Goal: Check status: Check status

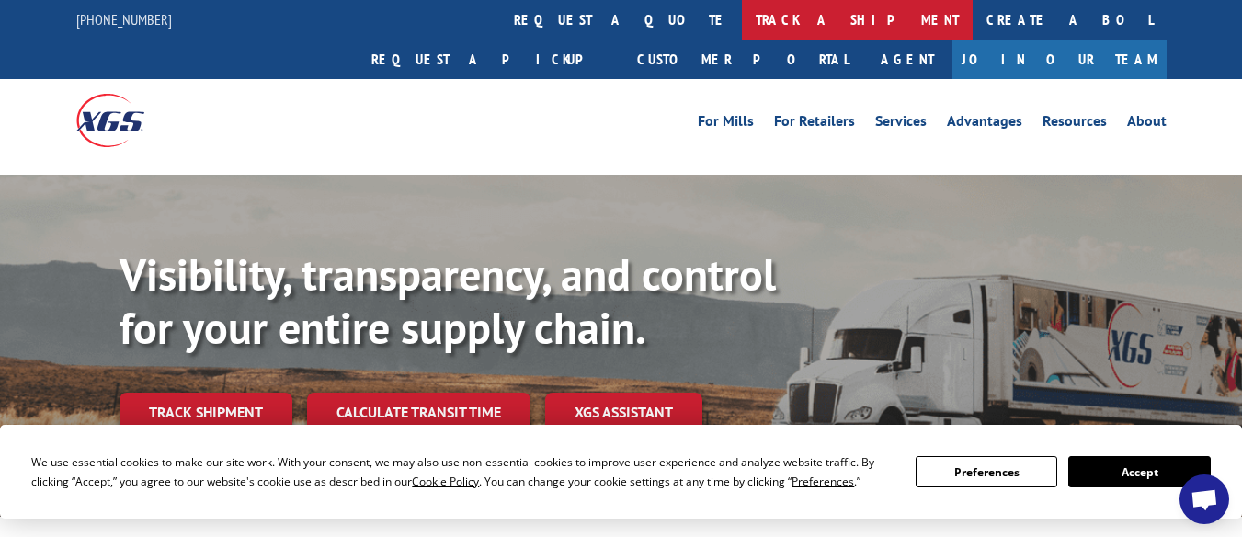
click at [742, 18] on link "track a shipment" at bounding box center [857, 20] width 231 height 40
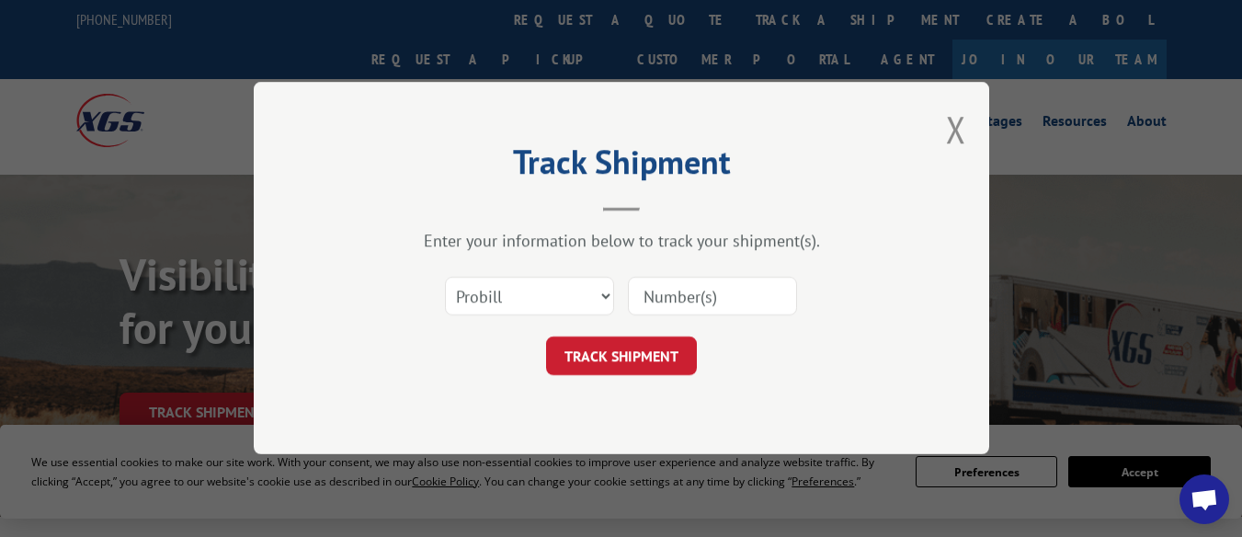
click at [692, 278] on input at bounding box center [712, 297] width 169 height 39
paste input "17629165"
type input "17629165"
click at [631, 353] on button "TRACK SHIPMENT" at bounding box center [621, 356] width 151 height 39
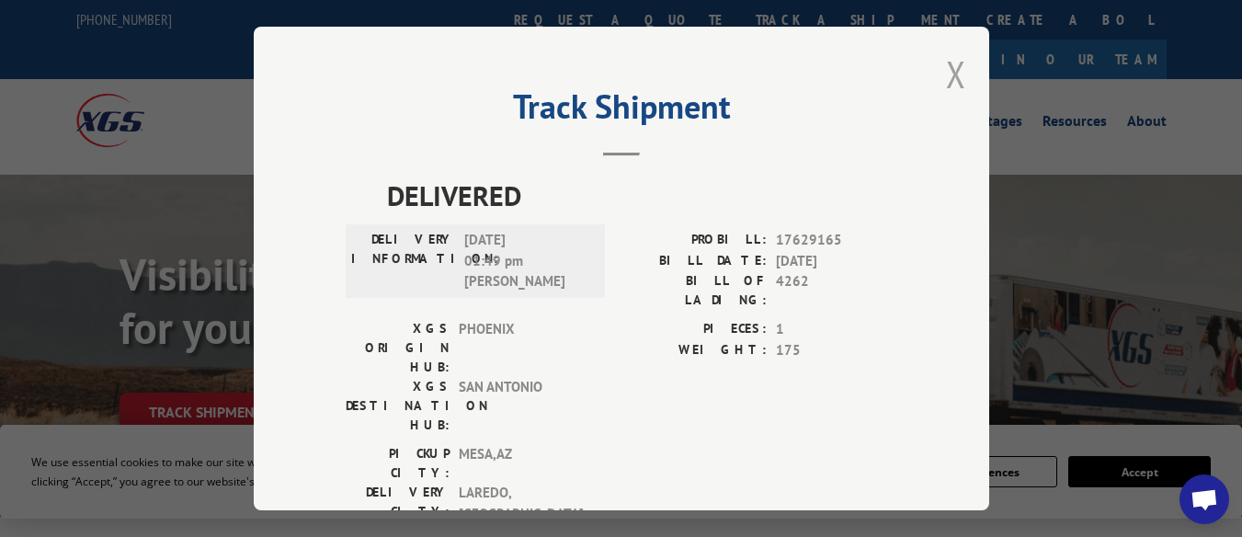
click at [958, 61] on button "Close modal" at bounding box center [956, 74] width 20 height 49
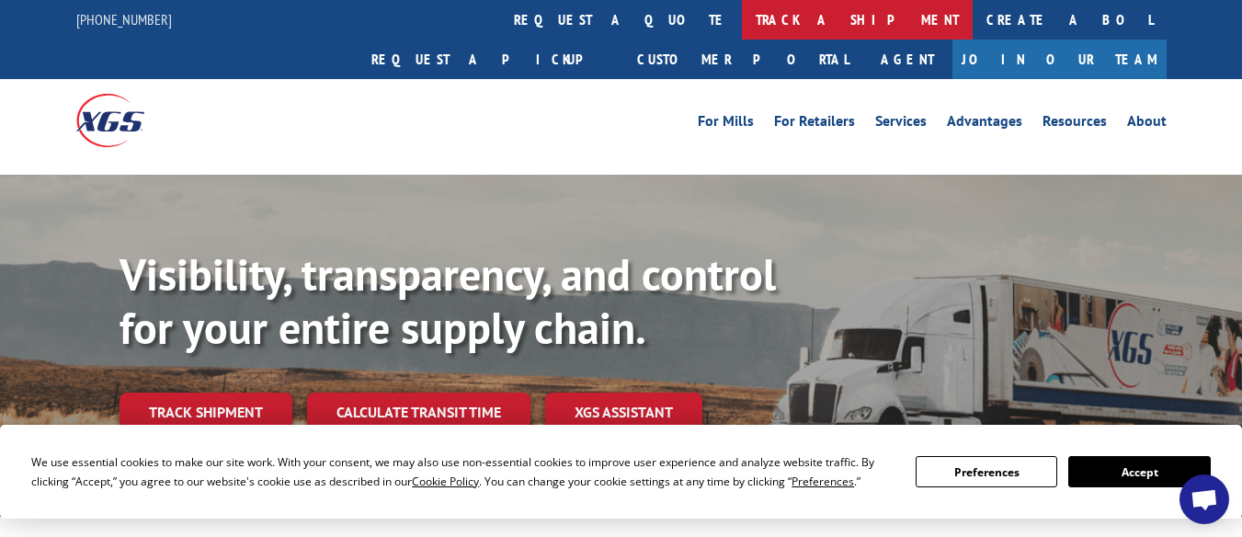
click at [742, 17] on link "track a shipment" at bounding box center [857, 20] width 231 height 40
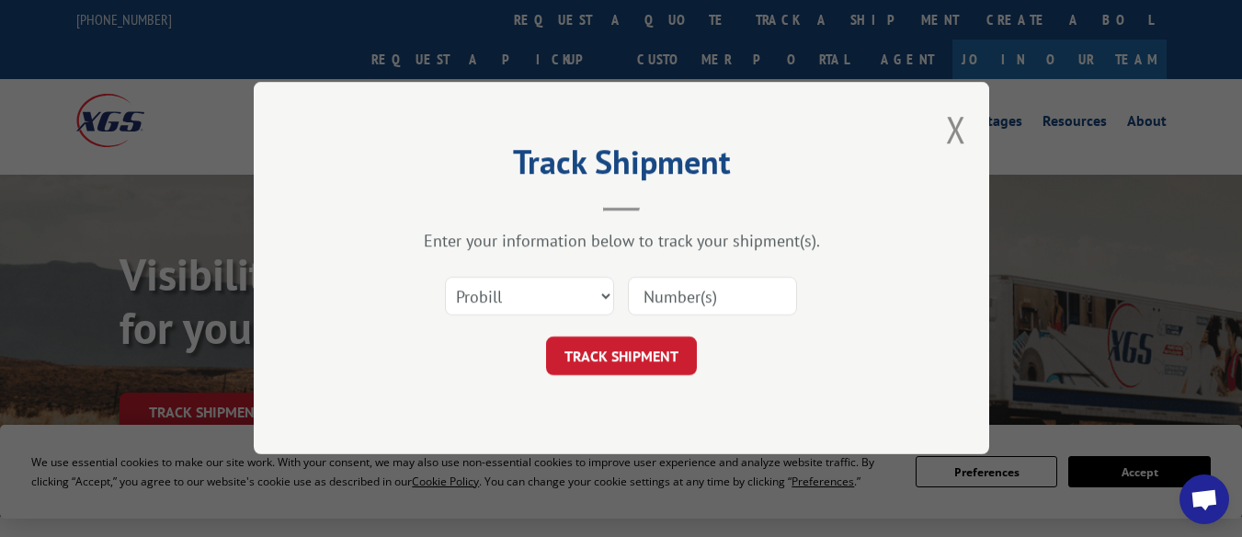
click at [640, 295] on input at bounding box center [712, 297] width 169 height 39
paste input "17672353"
type input "17672353"
click at [637, 351] on button "TRACK SHIPMENT" at bounding box center [621, 356] width 151 height 39
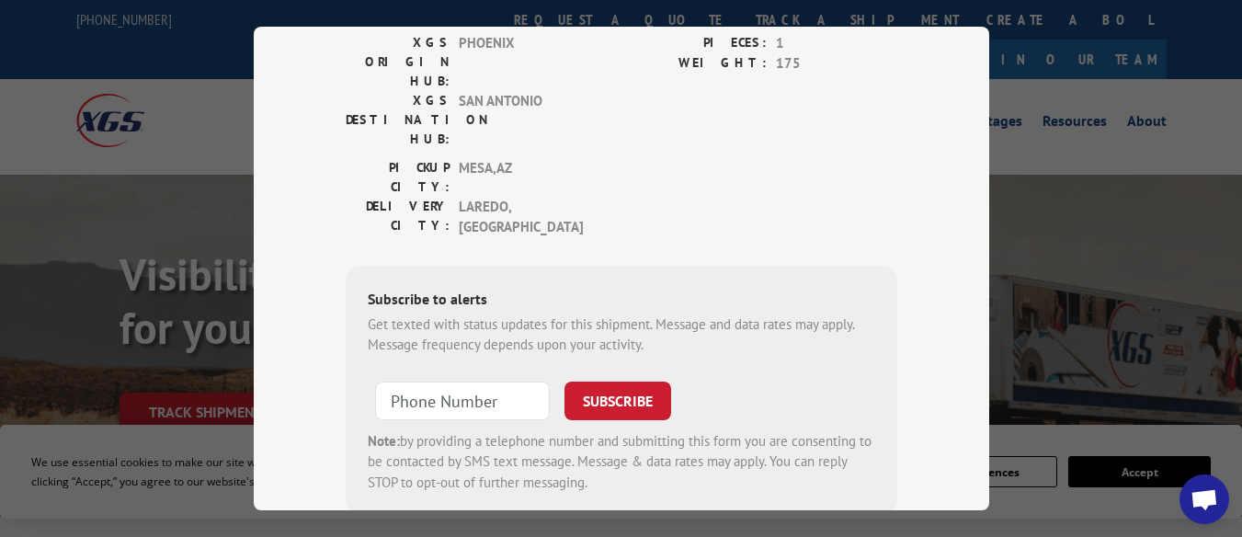
scroll to position [332, 0]
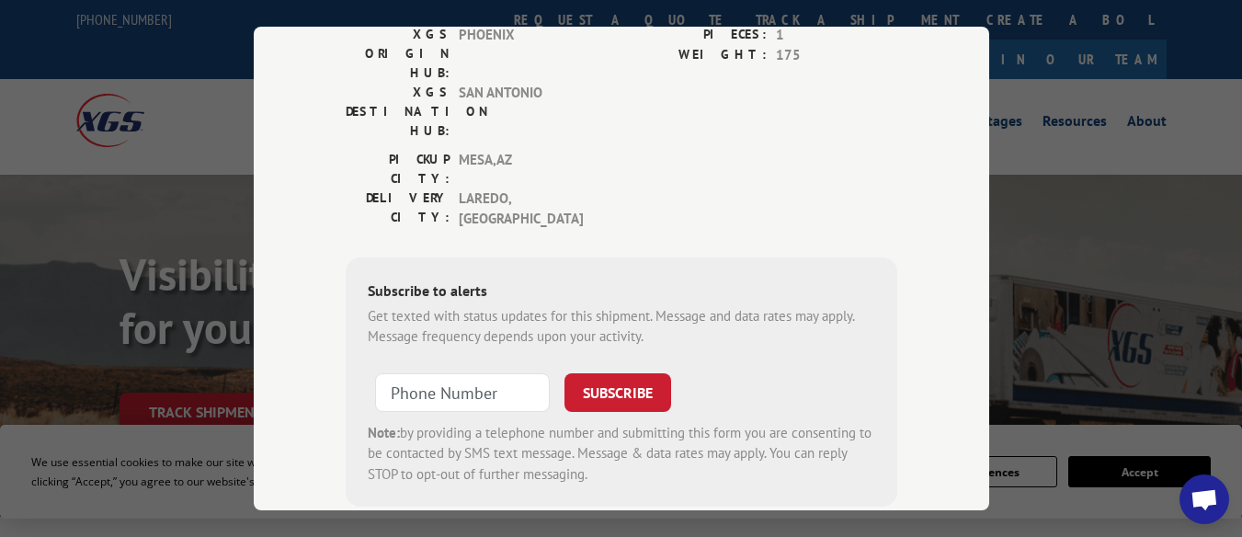
click at [1059, 126] on div "Track Shipment ESTIMATED DELIVERY TIME: [DATE] The estimated time is using the …" at bounding box center [621, 268] width 1242 height 537
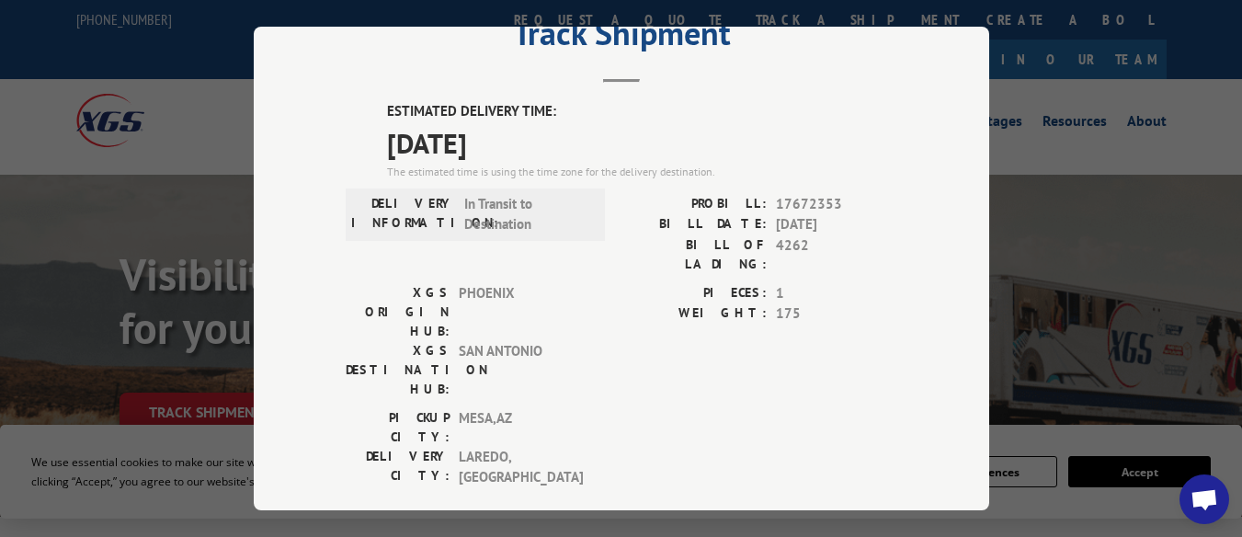
scroll to position [0, 0]
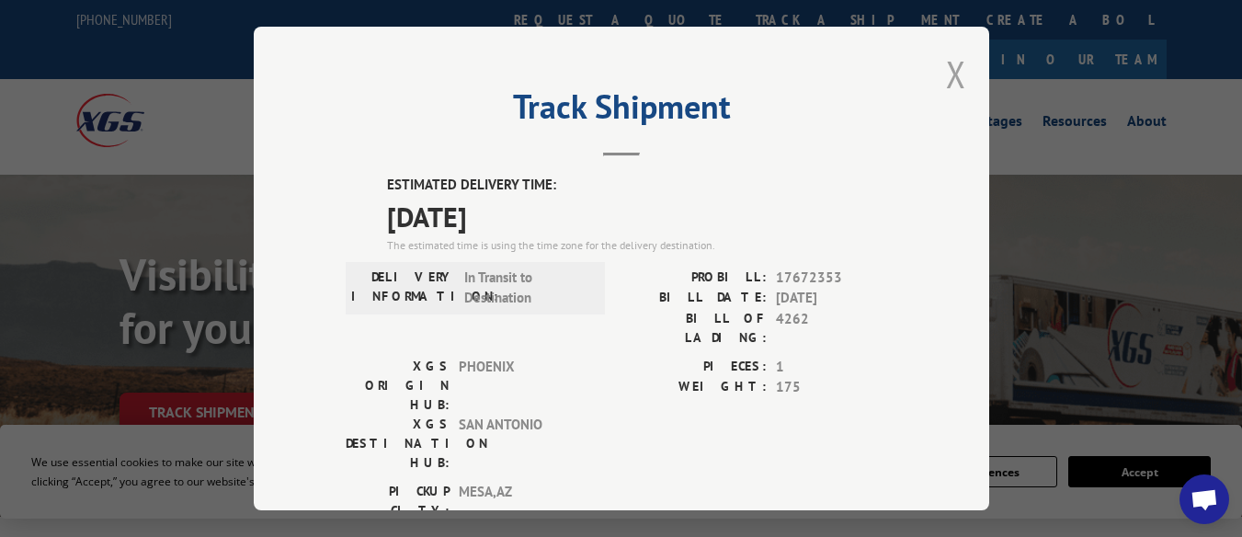
click at [946, 74] on button "Close modal" at bounding box center [956, 74] width 20 height 49
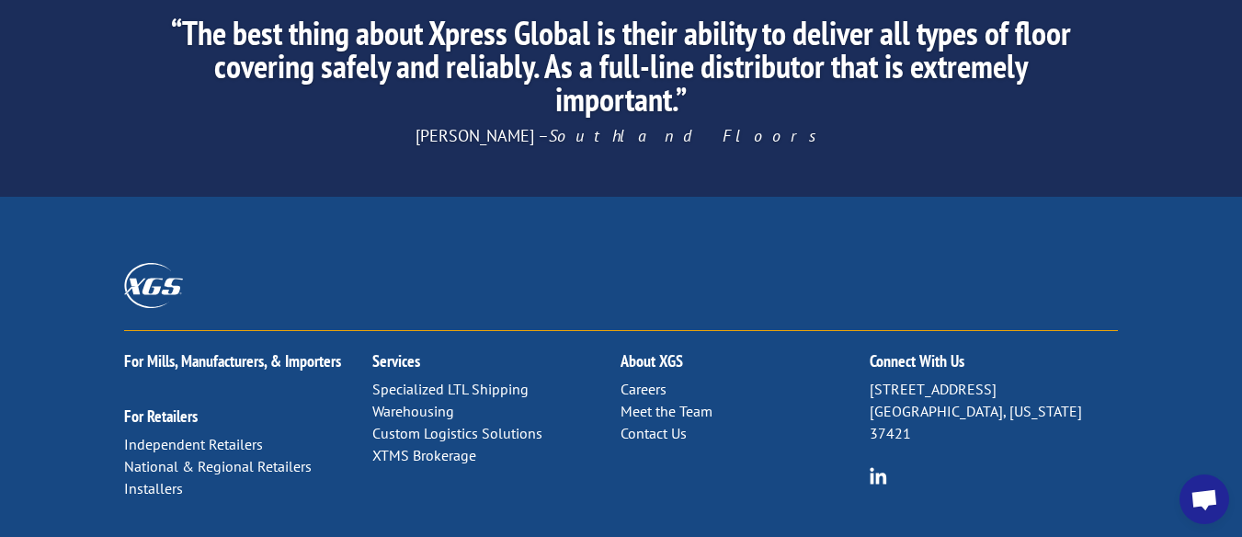
scroll to position [3095, 0]
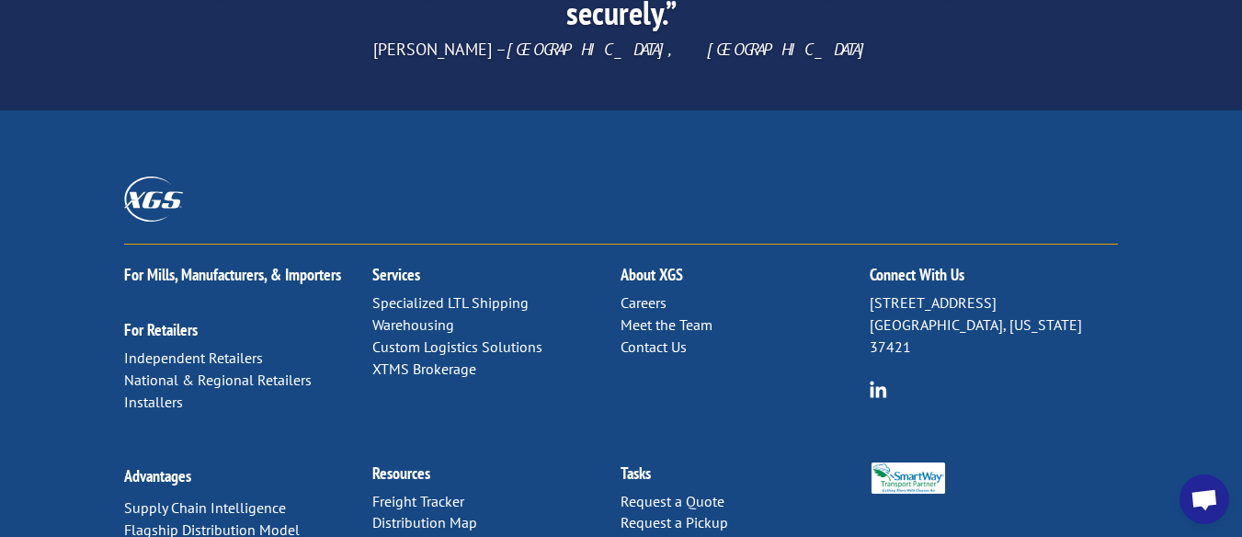
click at [668, 337] on link "Contact Us" at bounding box center [654, 346] width 66 height 18
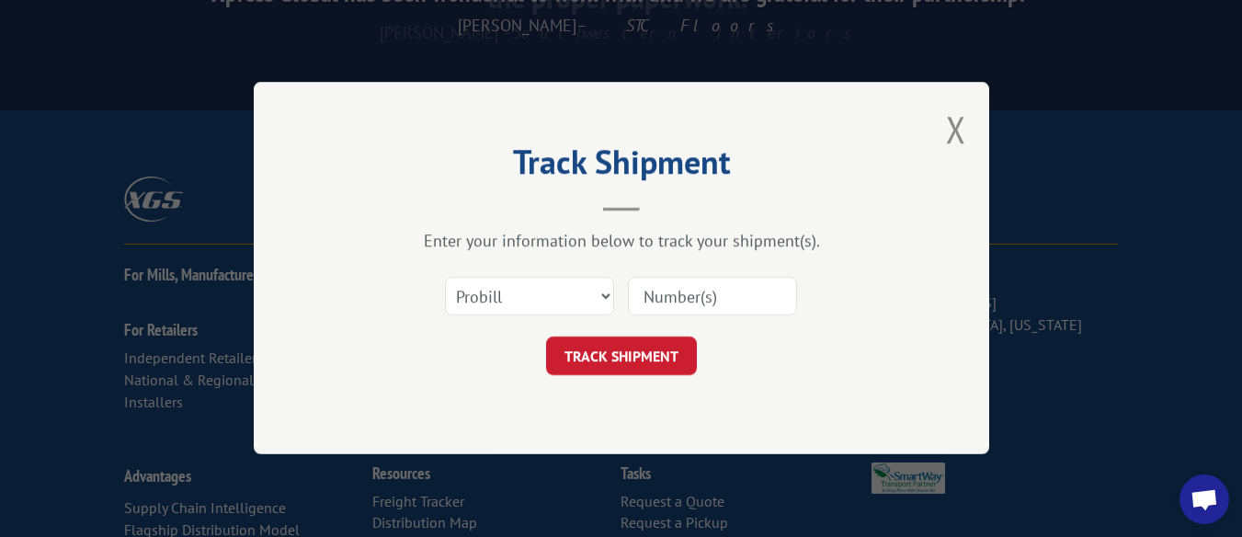
click at [688, 291] on input at bounding box center [712, 297] width 169 height 39
paste input "17672353"
type input "17672353"
click button "TRACK SHIPMENT" at bounding box center [621, 356] width 151 height 39
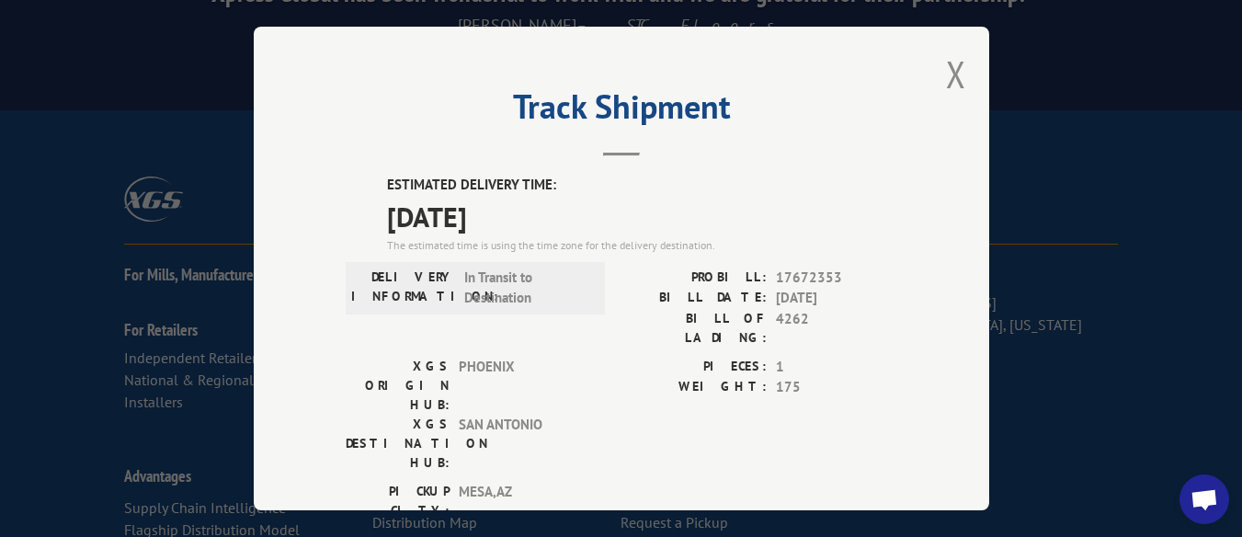
drag, startPoint x: 965, startPoint y: 132, endPoint x: 1002, endPoint y: 77, distance: 66.3
click at [1002, 77] on div "Track Shipment ESTIMATED DELIVERY TIME: [DATE] The estimated time is using the …" at bounding box center [621, 268] width 1242 height 537
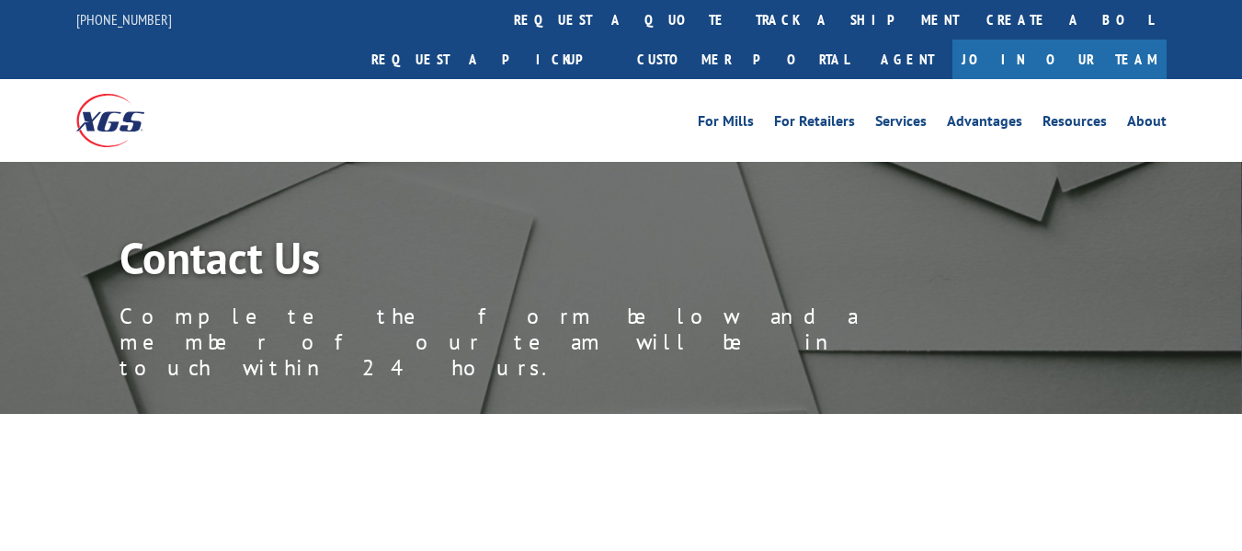
select select "Customer Service"
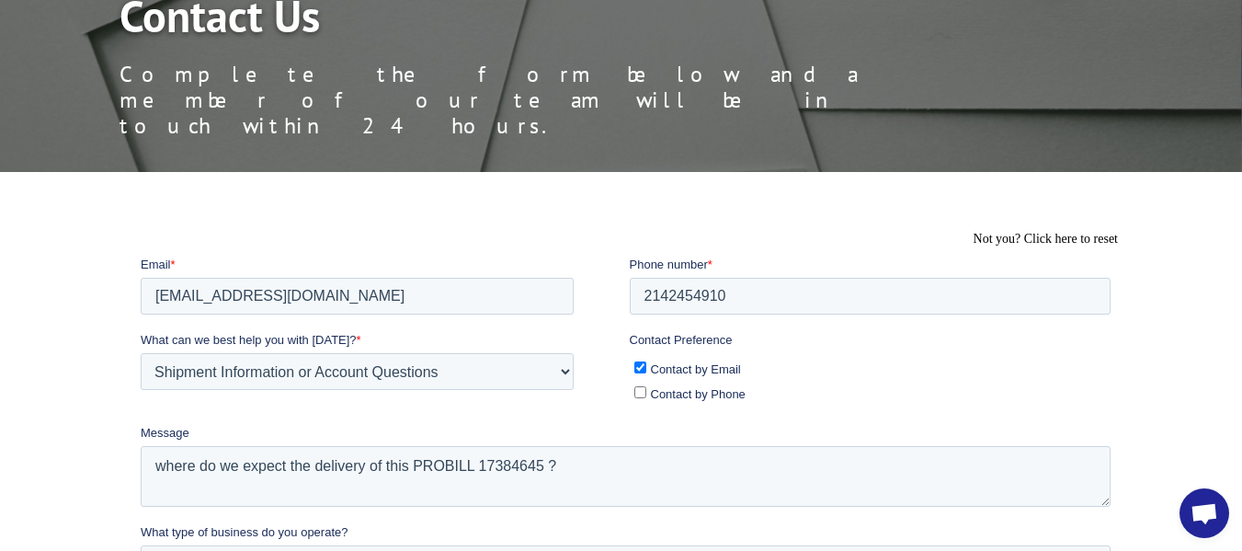
scroll to position [248, 0]
